Goal: Information Seeking & Learning: Learn about a topic

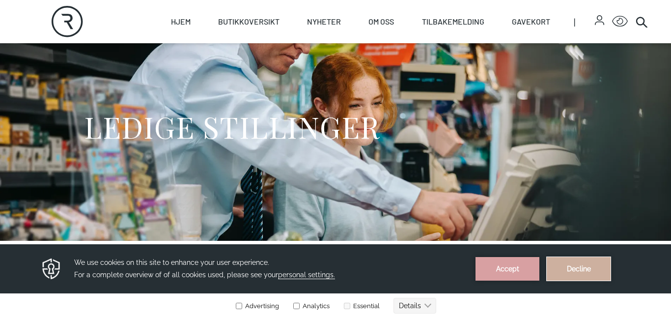
click at [584, 280] on button "Decline" at bounding box center [579, 269] width 64 height 24
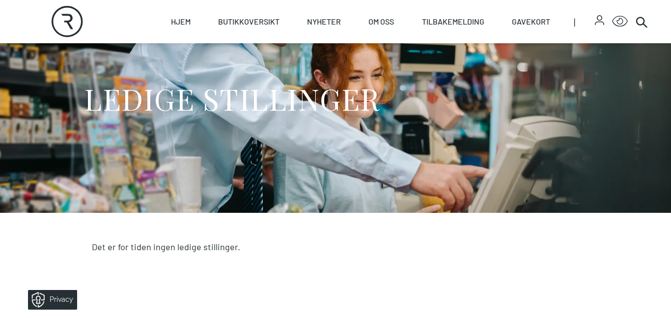
scroll to position [76, 0]
